Goal: Obtain resource: Download file/media

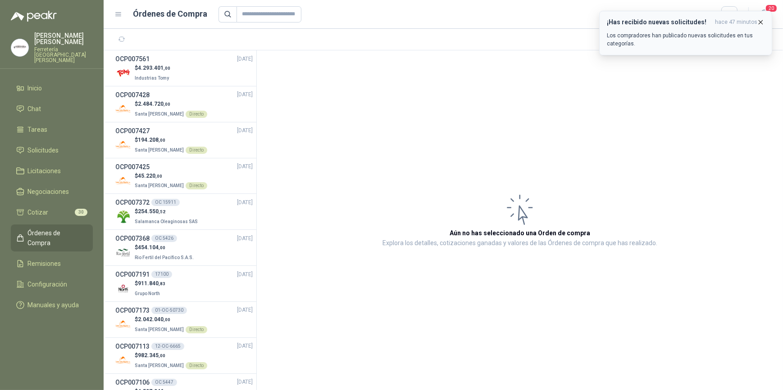
click at [762, 21] on icon "button" at bounding box center [761, 22] width 8 height 8
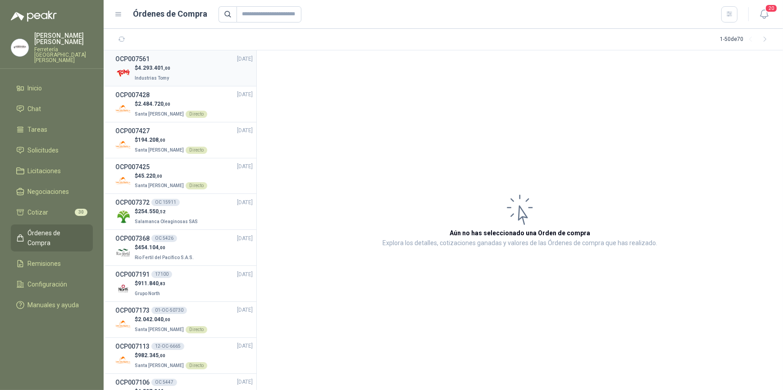
click at [159, 71] on p "$ 4.293.401 ,00" at bounding box center [153, 68] width 36 height 9
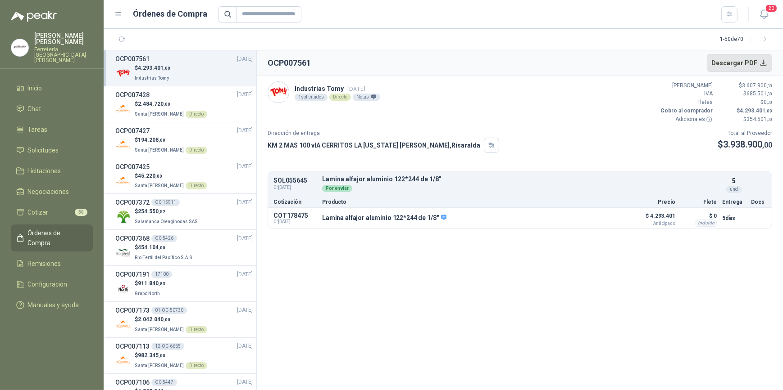
click at [740, 60] on button "Descargar PDF" at bounding box center [740, 63] width 66 height 18
click at [56, 259] on span "Remisiones" at bounding box center [44, 264] width 33 height 10
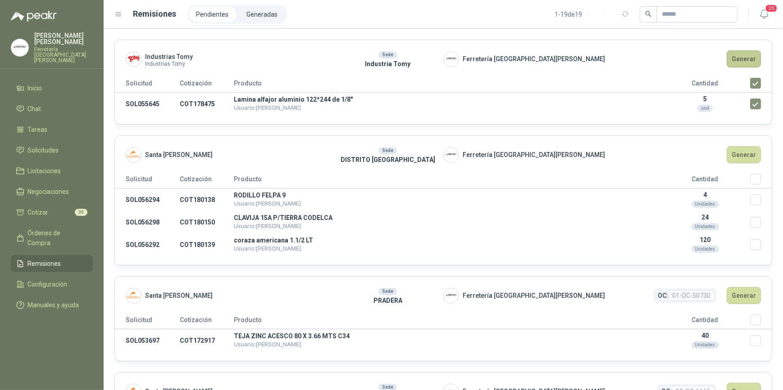
click at [737, 59] on button "Generar" at bounding box center [743, 58] width 34 height 17
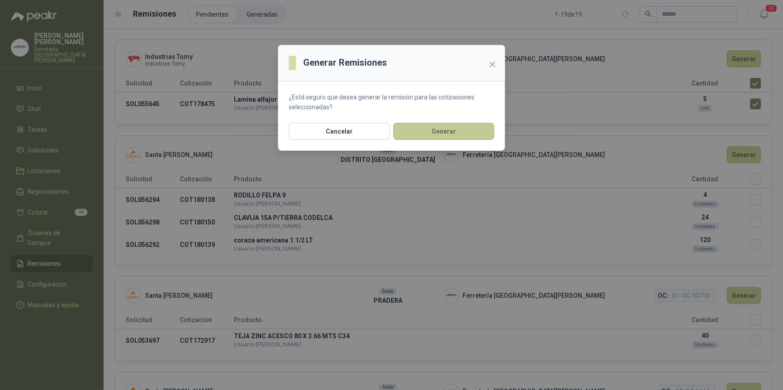
click at [446, 132] on button "Generar" at bounding box center [443, 131] width 101 height 17
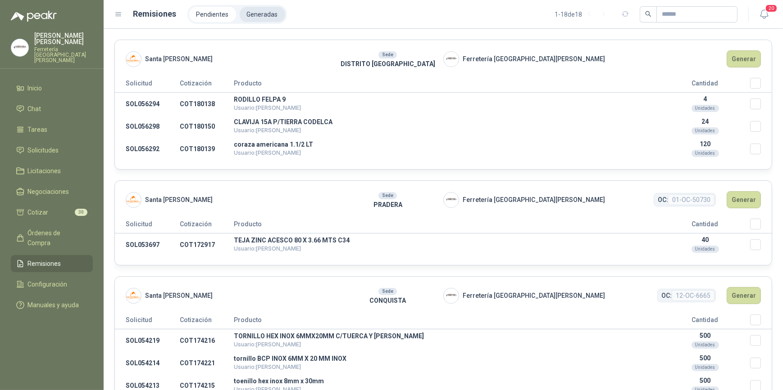
click at [260, 16] on li "Generadas" at bounding box center [262, 14] width 45 height 15
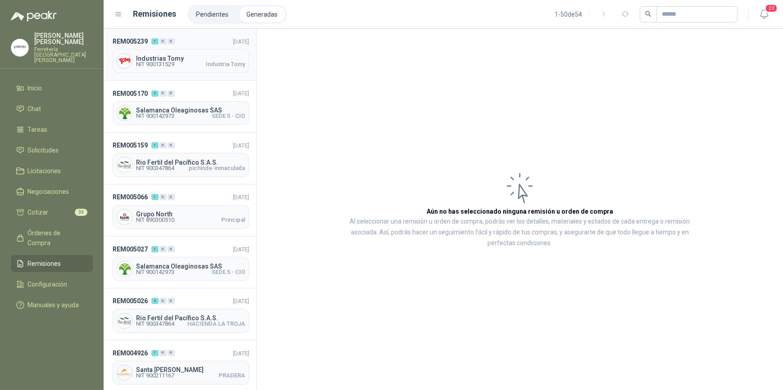
click at [172, 64] on span "NIT 900131529" at bounding box center [155, 64] width 38 height 5
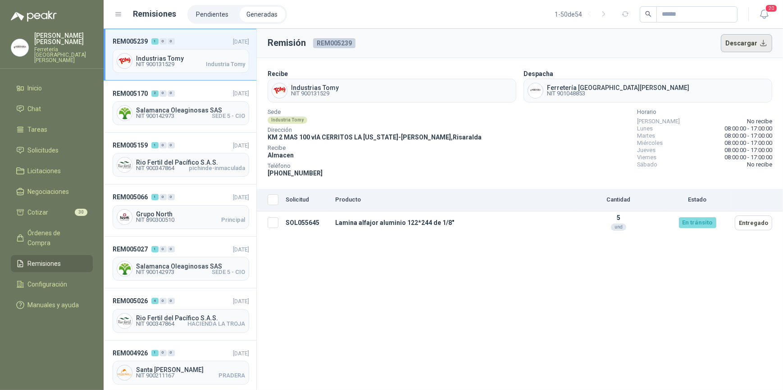
click at [741, 41] on button "Descargar" at bounding box center [747, 43] width 52 height 18
click at [740, 45] on button "Descargar" at bounding box center [747, 43] width 52 height 18
click at [63, 42] on p "[PERSON_NAME]" at bounding box center [63, 38] width 59 height 13
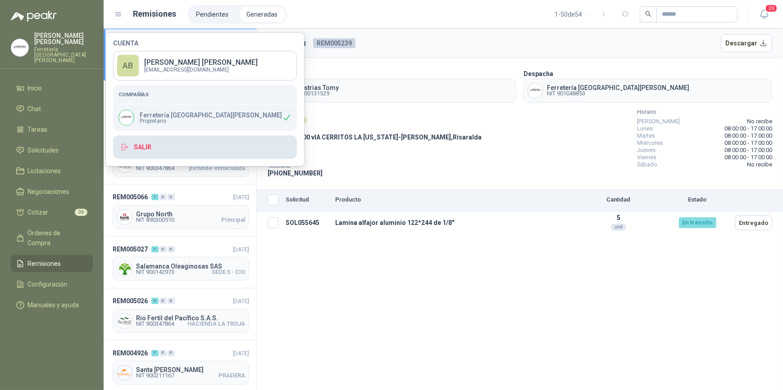
click at [150, 146] on button "Salir" at bounding box center [205, 147] width 184 height 23
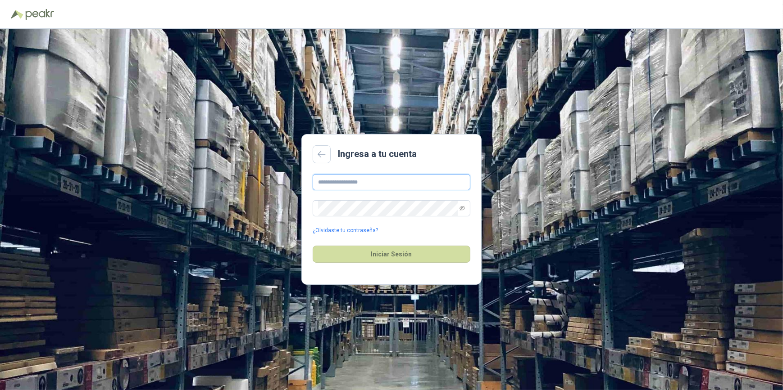
type input "**********"
